Goal: Navigation & Orientation: Find specific page/section

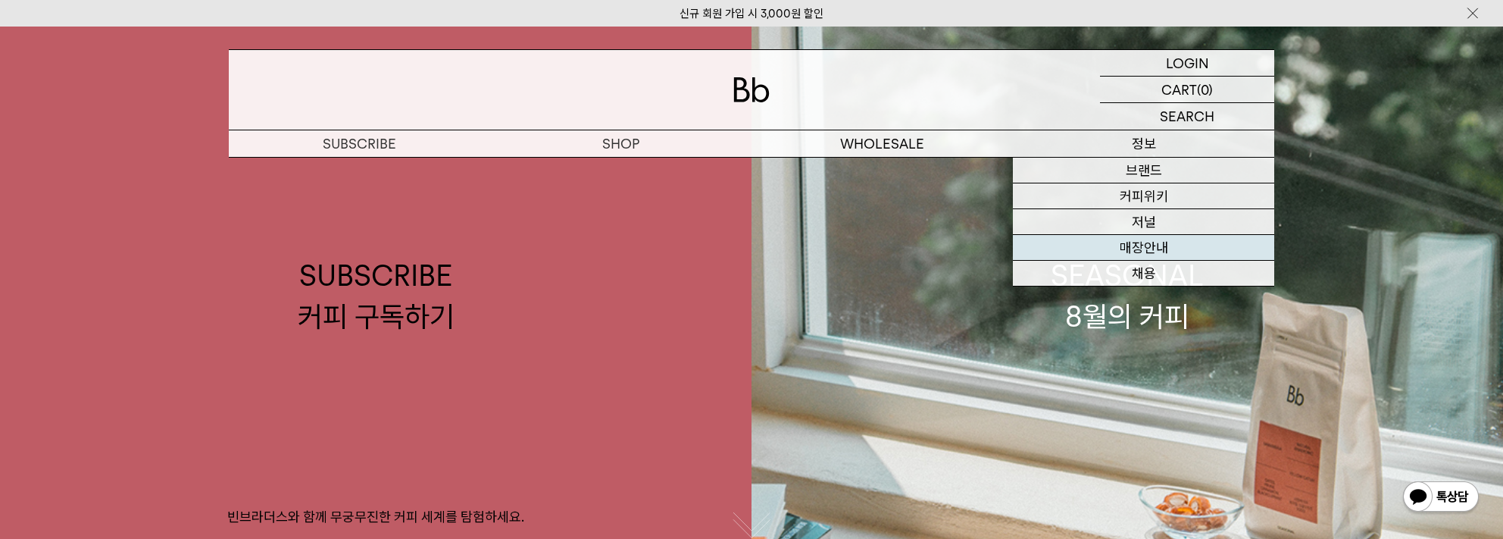
click at [1160, 254] on link "매장안내" at bounding box center [1143, 248] width 261 height 26
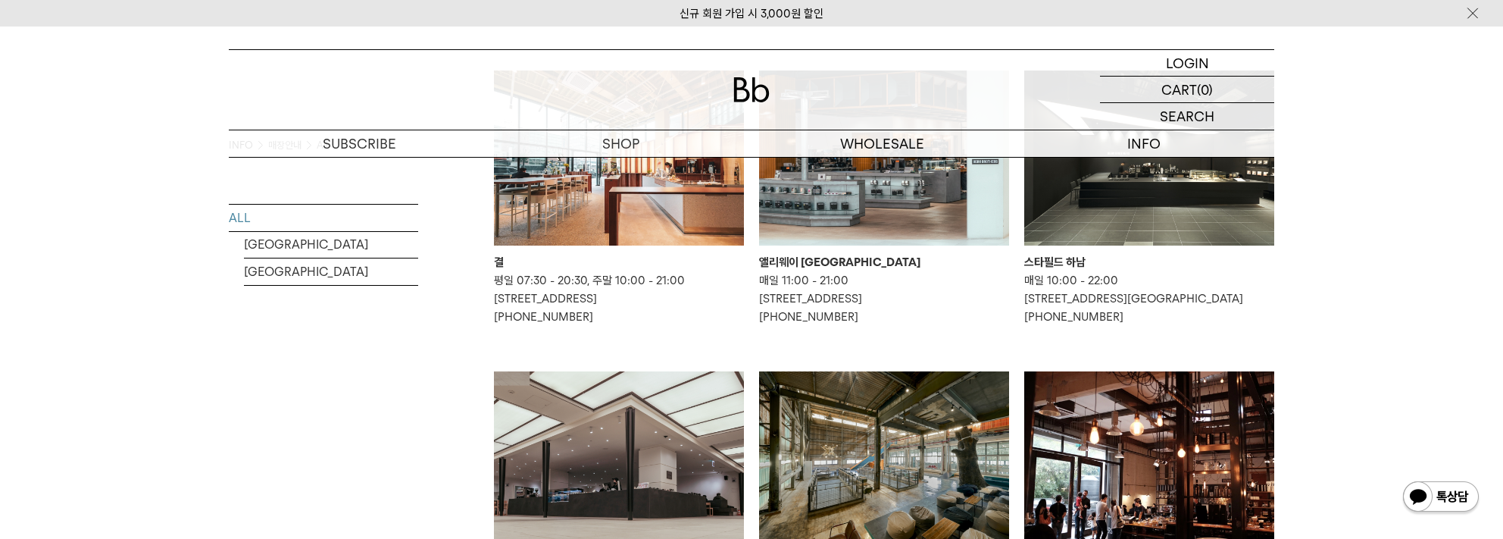
scroll to position [500, 0]
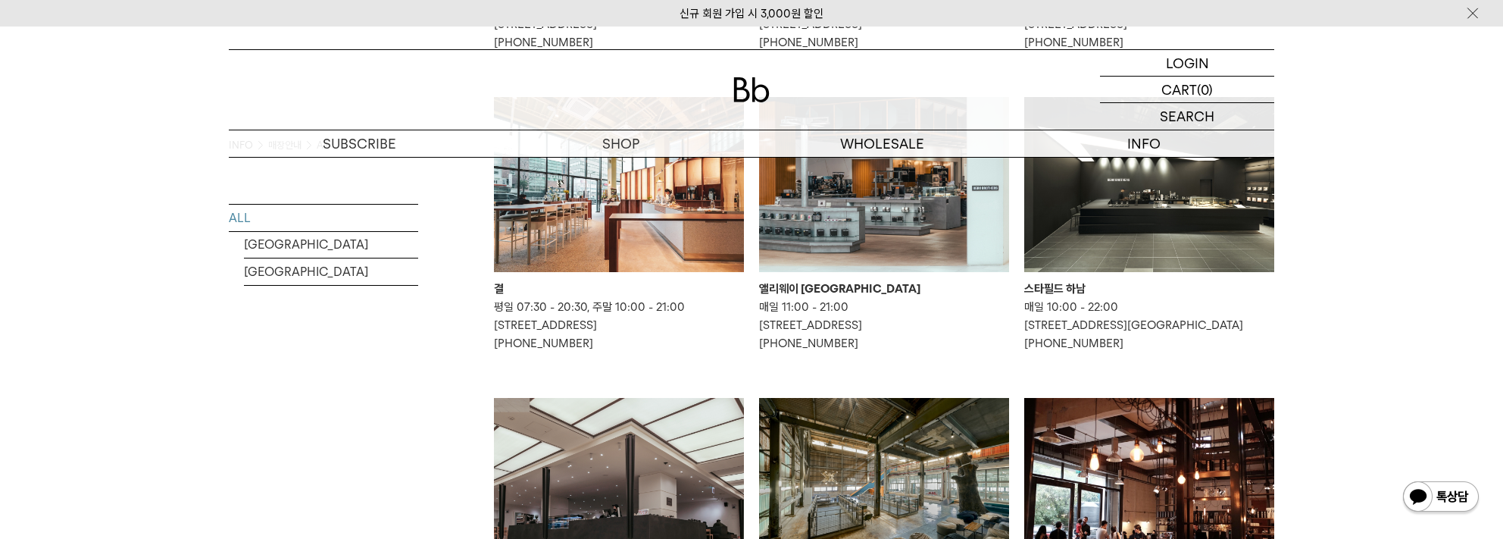
click at [1095, 217] on img at bounding box center [1149, 184] width 250 height 175
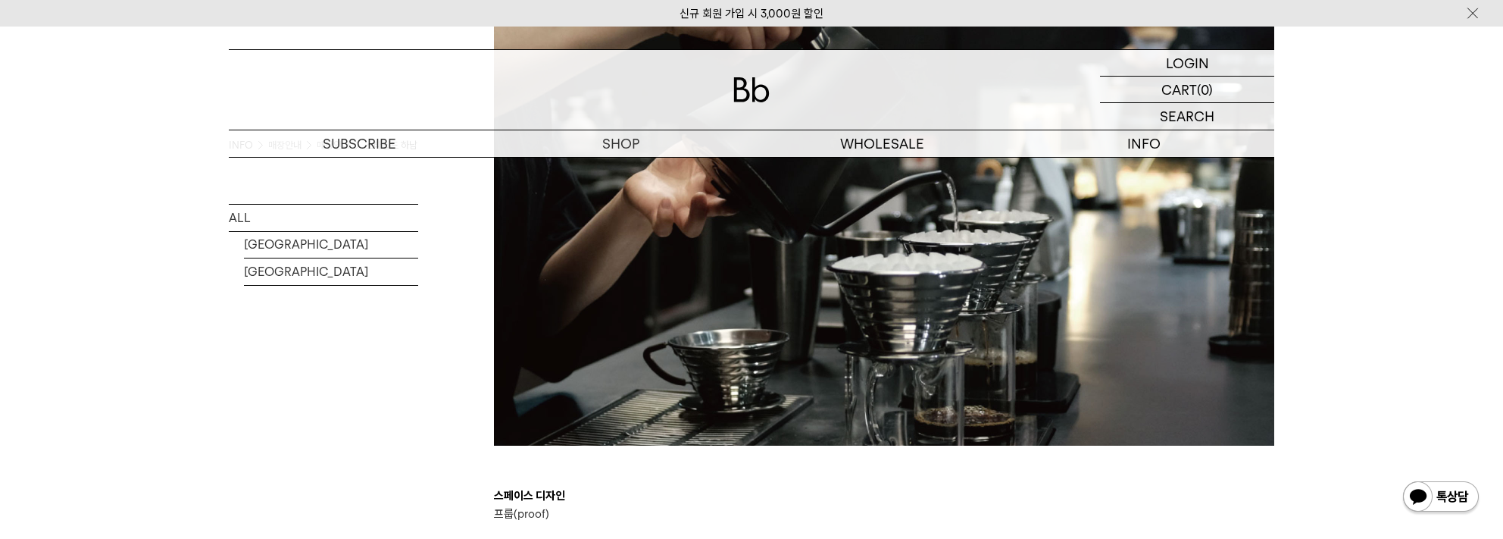
scroll to position [2500, 0]
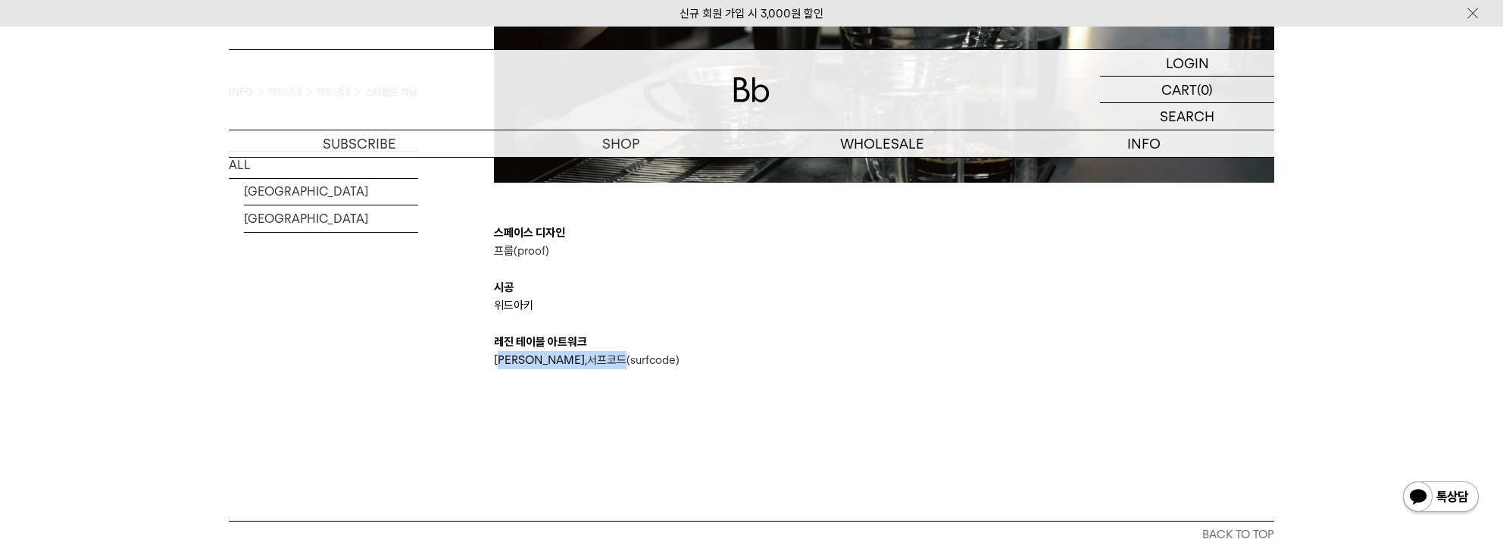
drag, startPoint x: 505, startPoint y: 357, endPoint x: 564, endPoint y: 357, distance: 59.1
click at [564, 357] on p "[PERSON_NAME], 서프코드(surfcode)" at bounding box center [884, 360] width 780 height 18
click at [783, 363] on p "[PERSON_NAME], 서프코드(surfcode)" at bounding box center [884, 360] width 780 height 18
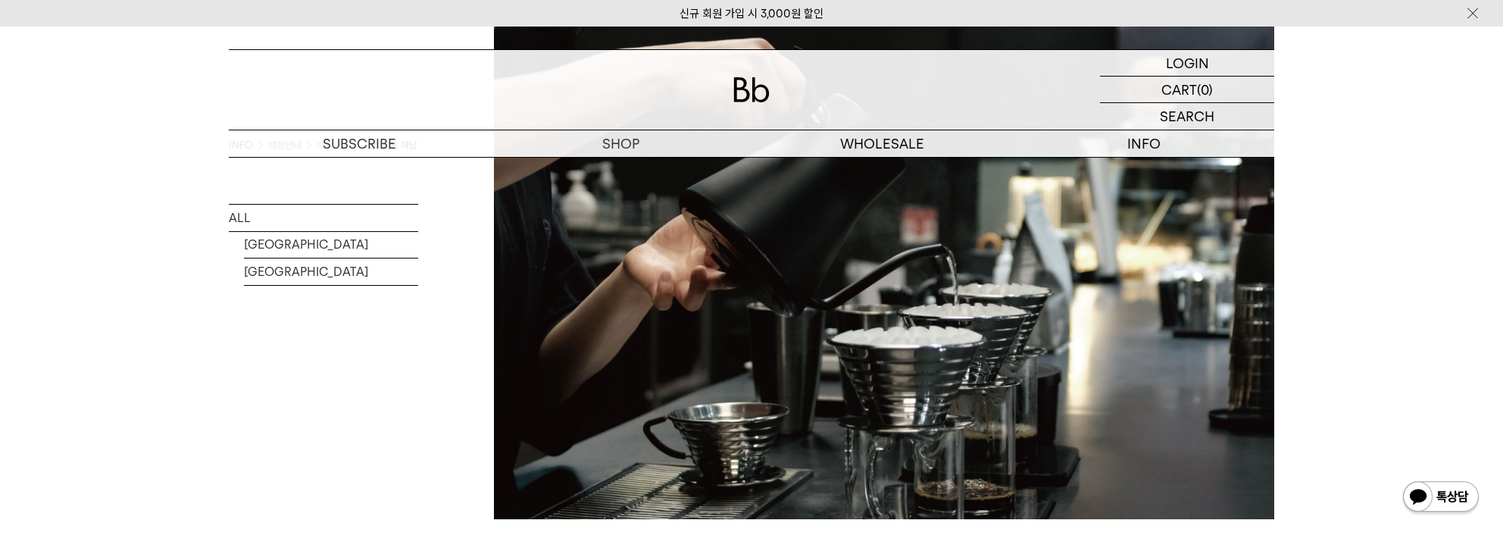
scroll to position [1709, 0]
